Goal: Task Accomplishment & Management: Manage account settings

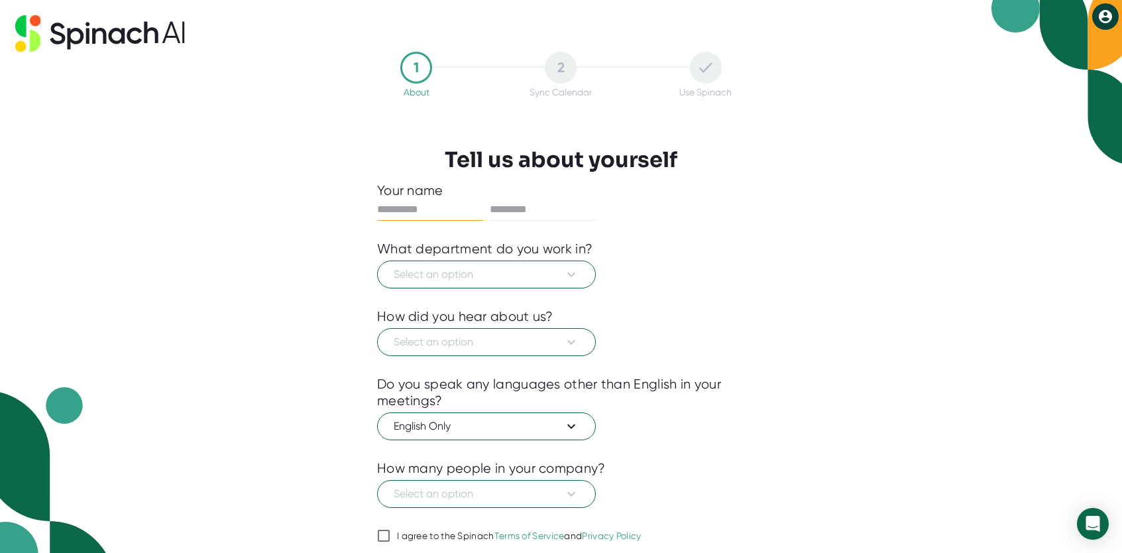
click at [424, 200] on input "text" at bounding box center [430, 209] width 106 height 21
type input "*******"
click at [490, 274] on span "Select an option" at bounding box center [487, 274] width 186 height 16
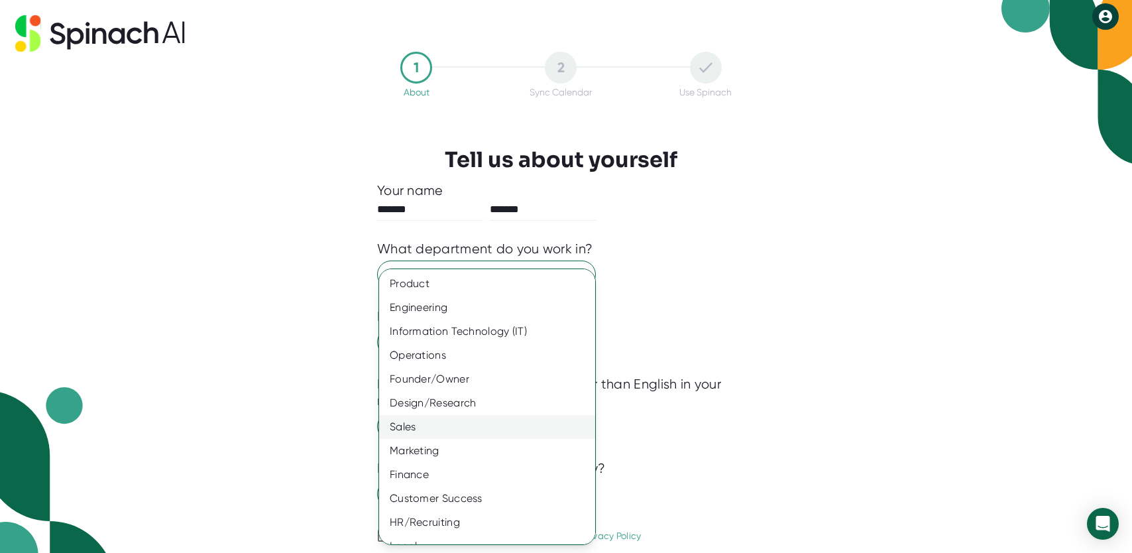
click at [437, 422] on div "Sales" at bounding box center [492, 427] width 226 height 24
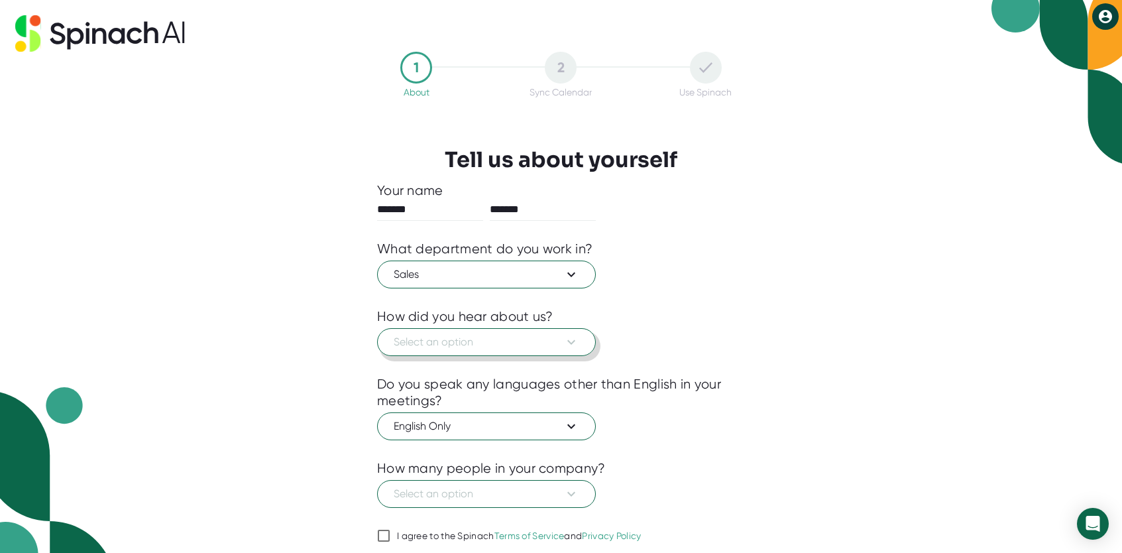
click at [579, 343] on icon at bounding box center [571, 342] width 16 height 16
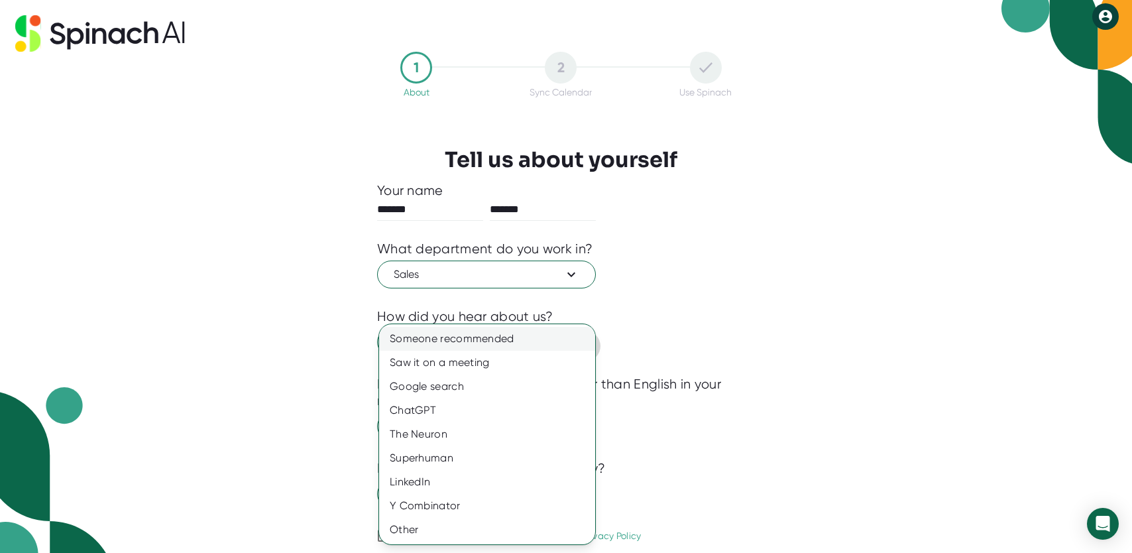
click at [449, 349] on div "Someone recommended" at bounding box center [487, 339] width 216 height 24
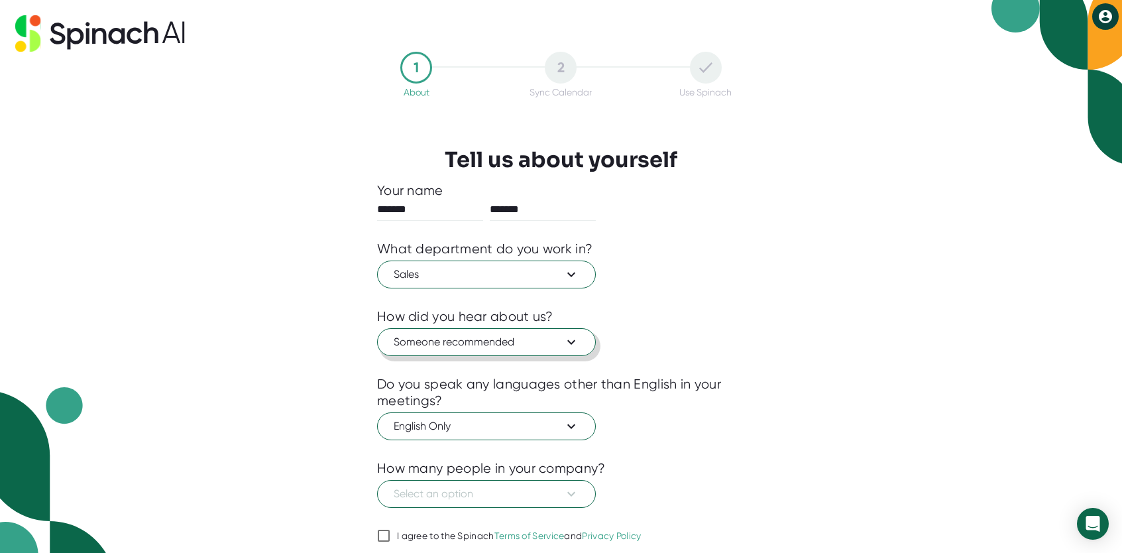
click at [573, 340] on icon at bounding box center [571, 342] width 16 height 16
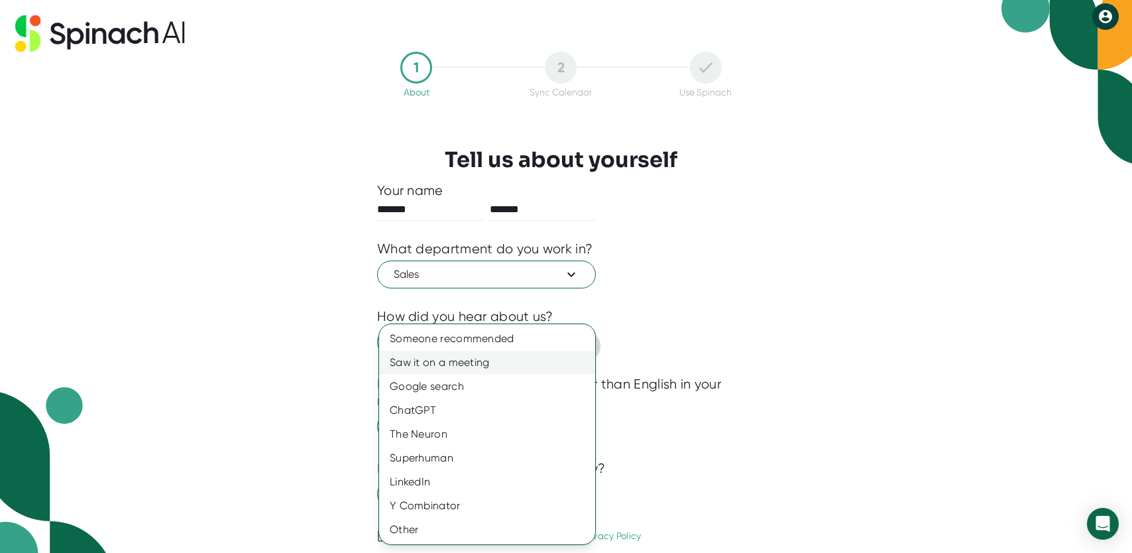
click at [487, 361] on div "Saw it on a meeting" at bounding box center [487, 363] width 216 height 24
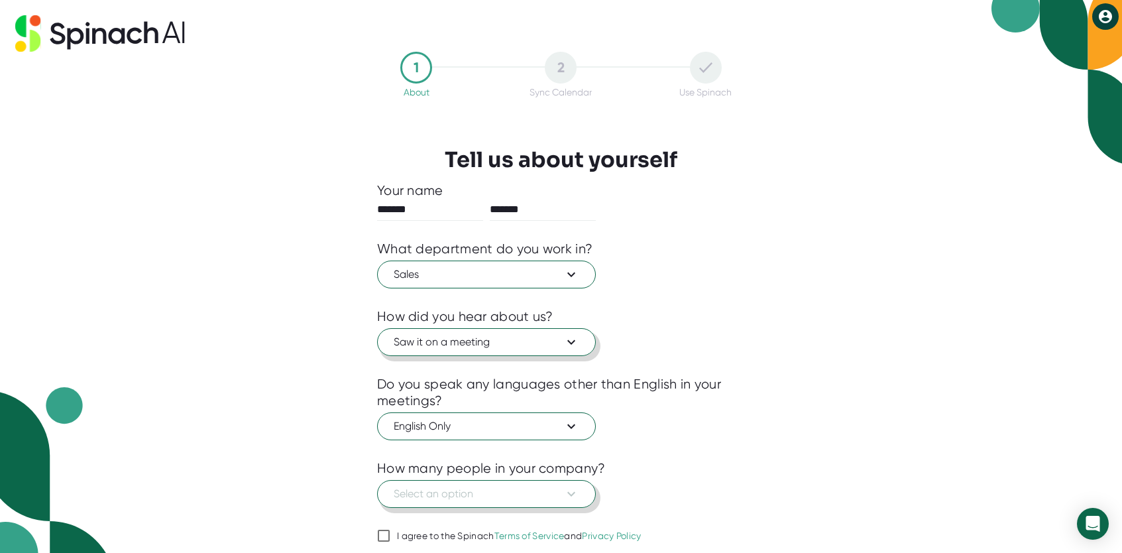
click at [569, 495] on icon at bounding box center [571, 494] width 16 height 16
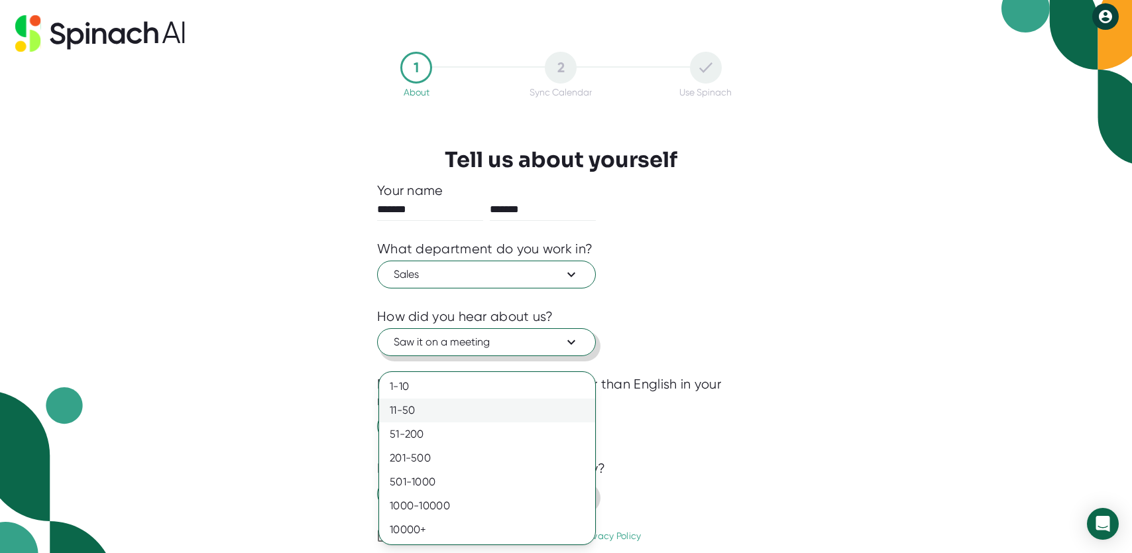
click at [427, 414] on div "11-50" at bounding box center [487, 410] width 216 height 24
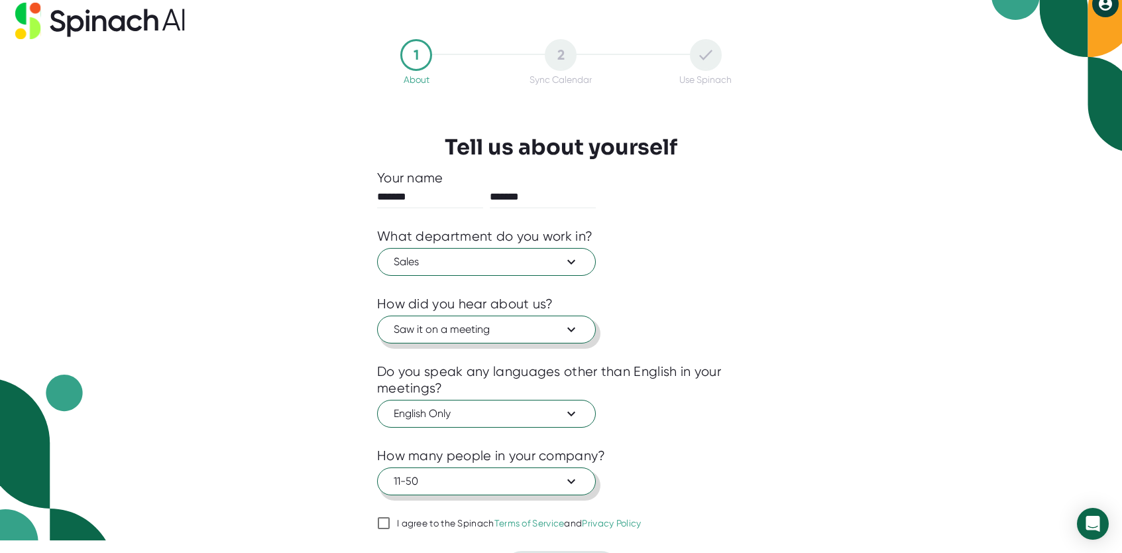
scroll to position [48, 0]
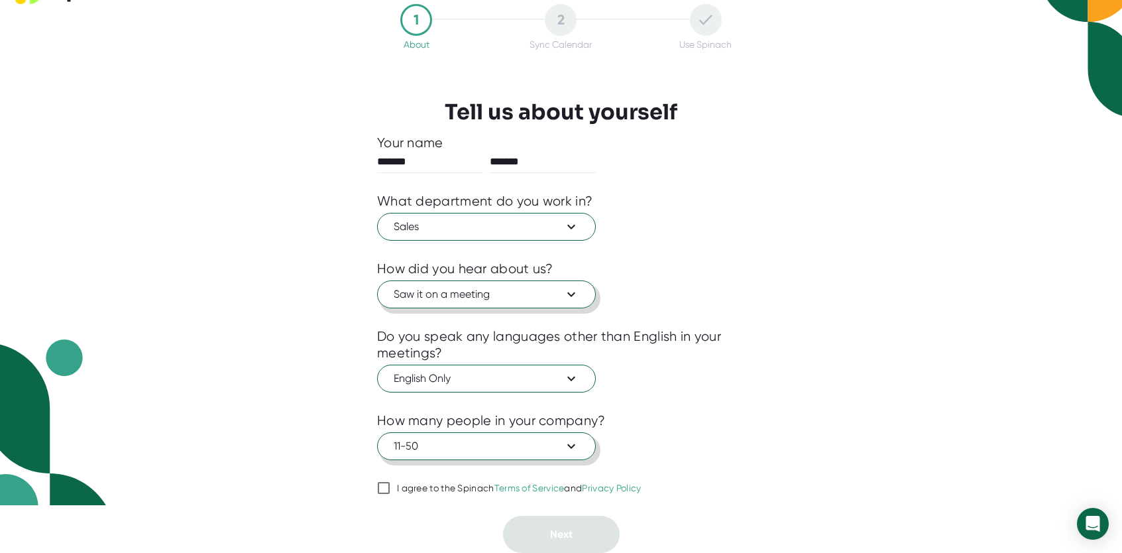
click at [384, 489] on input "I agree to the Spinach Terms of Service and Privacy Policy" at bounding box center [383, 488] width 13 height 16
checkbox input "true"
click at [566, 538] on span "Next" at bounding box center [561, 534] width 23 height 13
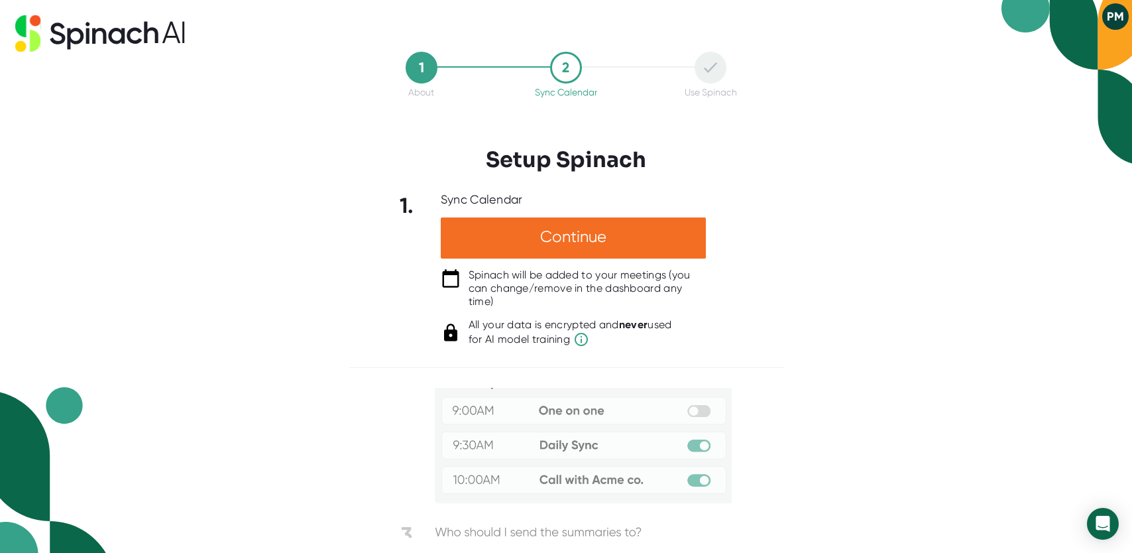
scroll to position [0, 0]
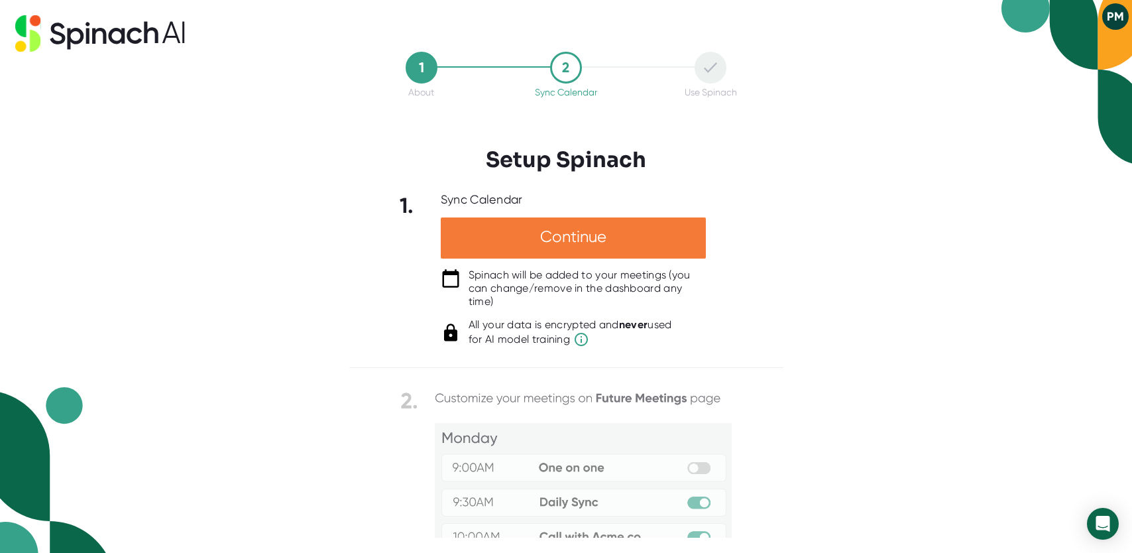
click at [587, 239] on div "Continue" at bounding box center [573, 237] width 265 height 41
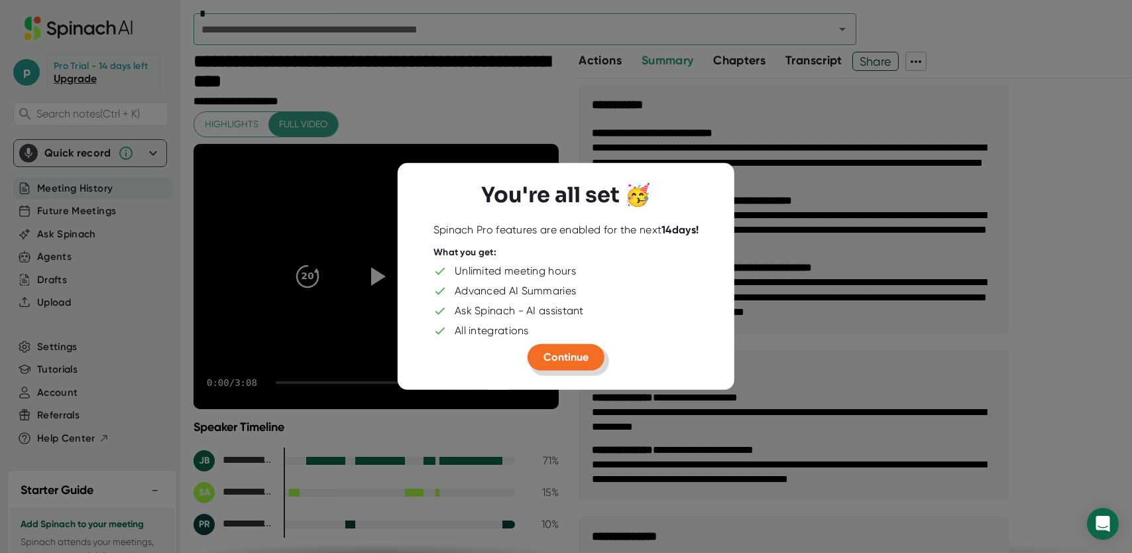
click at [565, 359] on span "Continue" at bounding box center [566, 357] width 45 height 13
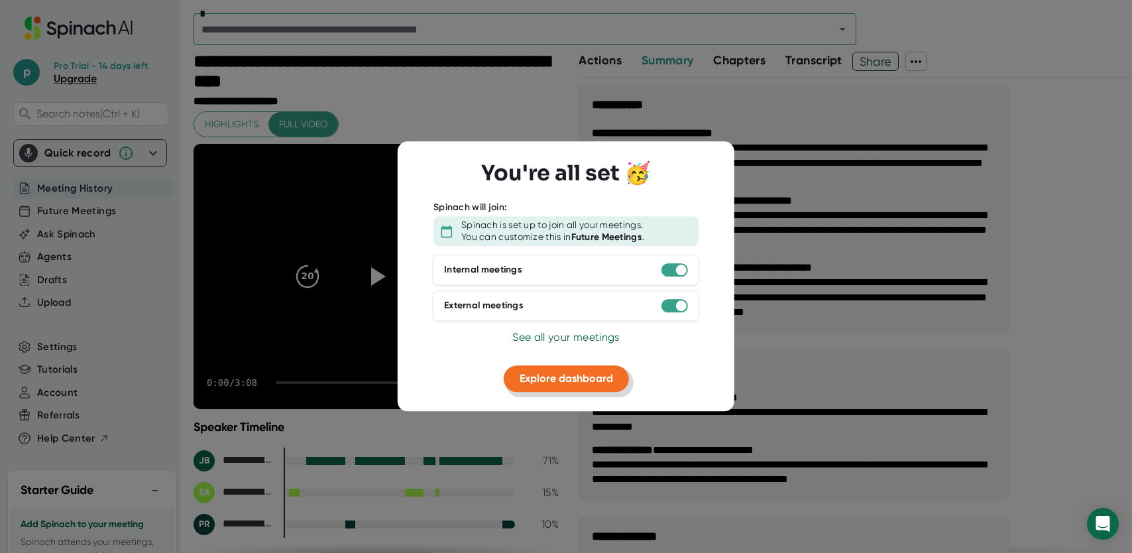
click at [553, 375] on span "Explore dashboard" at bounding box center [566, 378] width 93 height 13
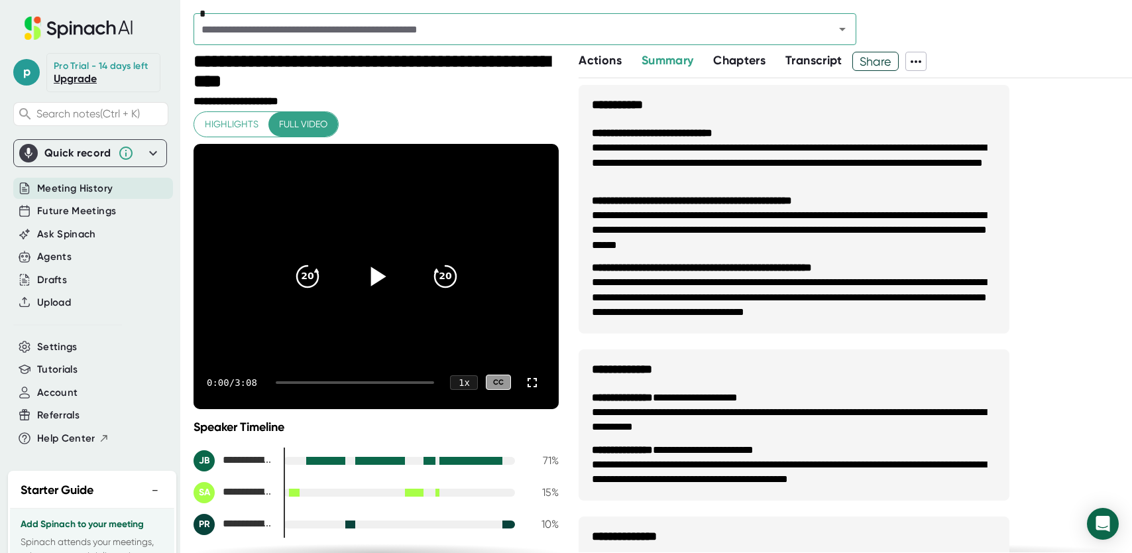
click at [373, 276] on icon at bounding box center [378, 275] width 15 height 19
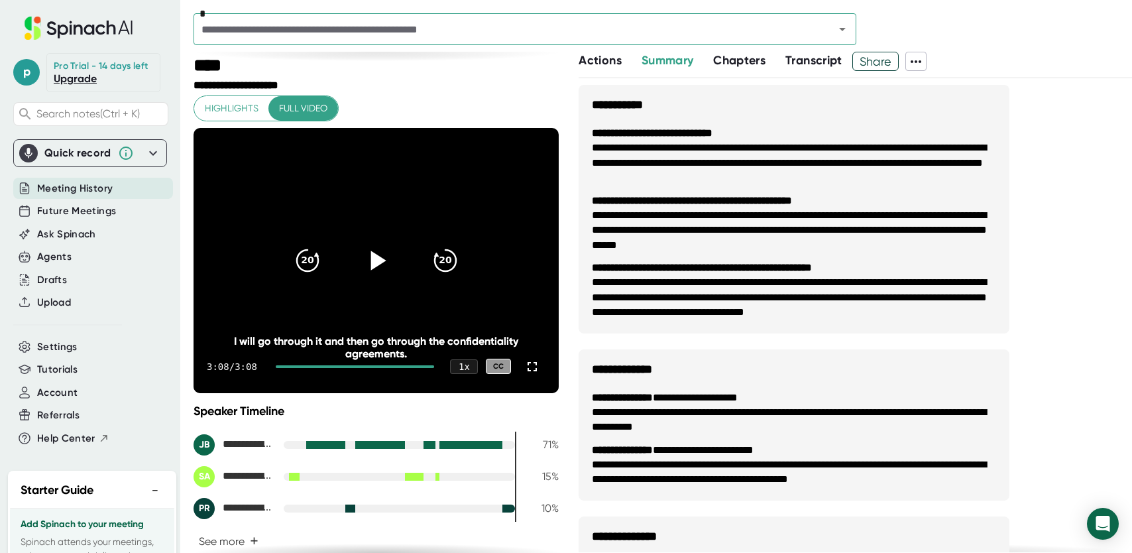
click at [371, 262] on icon at bounding box center [378, 260] width 15 height 19
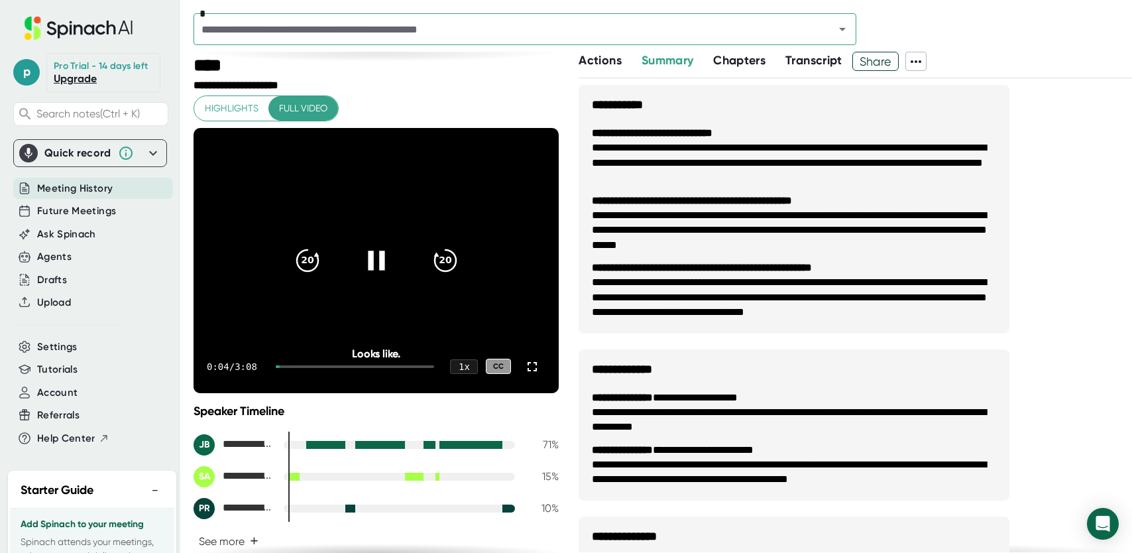
drag, startPoint x: 282, startPoint y: 366, endPoint x: 321, endPoint y: 373, distance: 39.8
click at [321, 373] on div "0:04 / 3:08 1 x CC" at bounding box center [376, 366] width 365 height 53
click at [331, 370] on div "0:04 / 3:08 1 x CC" at bounding box center [376, 366] width 365 height 53
click at [333, 365] on div at bounding box center [355, 366] width 158 height 3
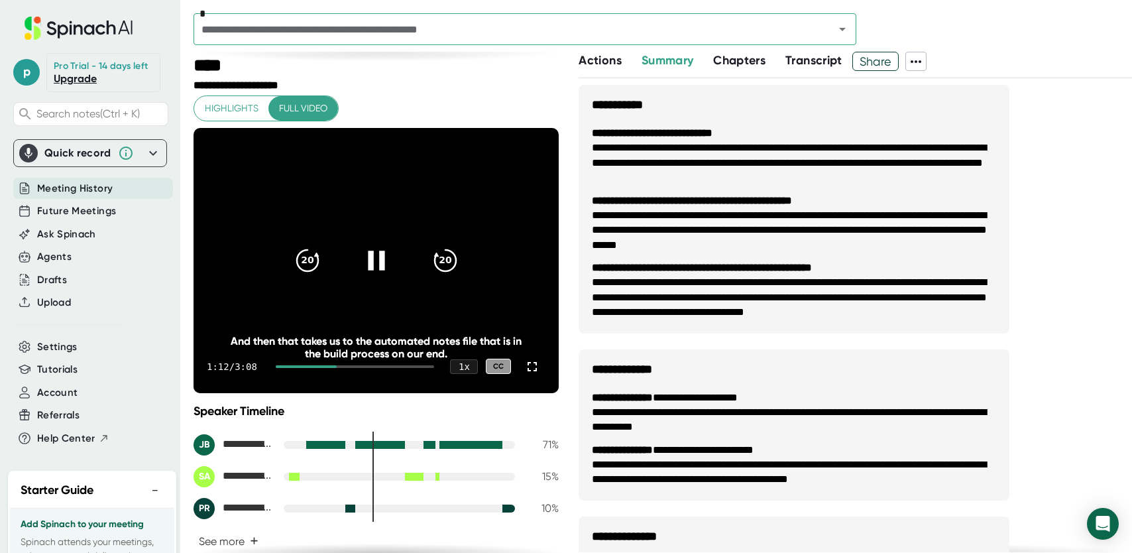
click at [351, 365] on div at bounding box center [355, 366] width 158 height 3
